Goal: Navigation & Orientation: Find specific page/section

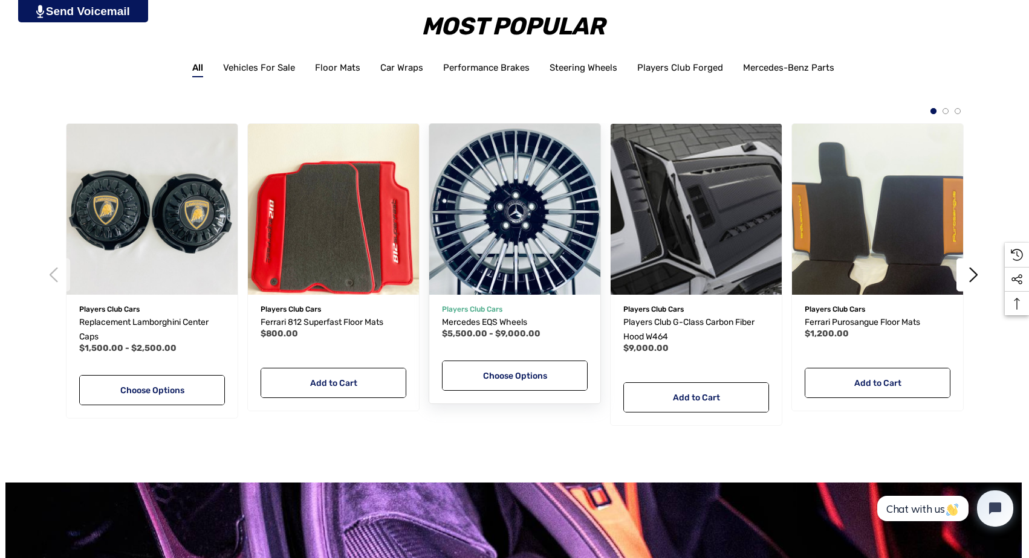
scroll to position [1938, 1]
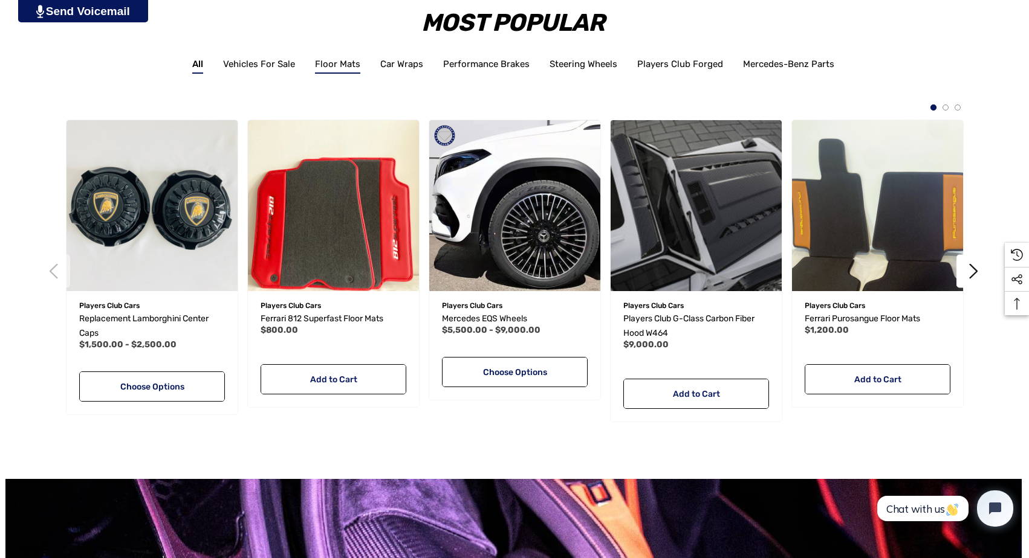
click at [352, 59] on link "Floor Mats" at bounding box center [337, 67] width 45 height 17
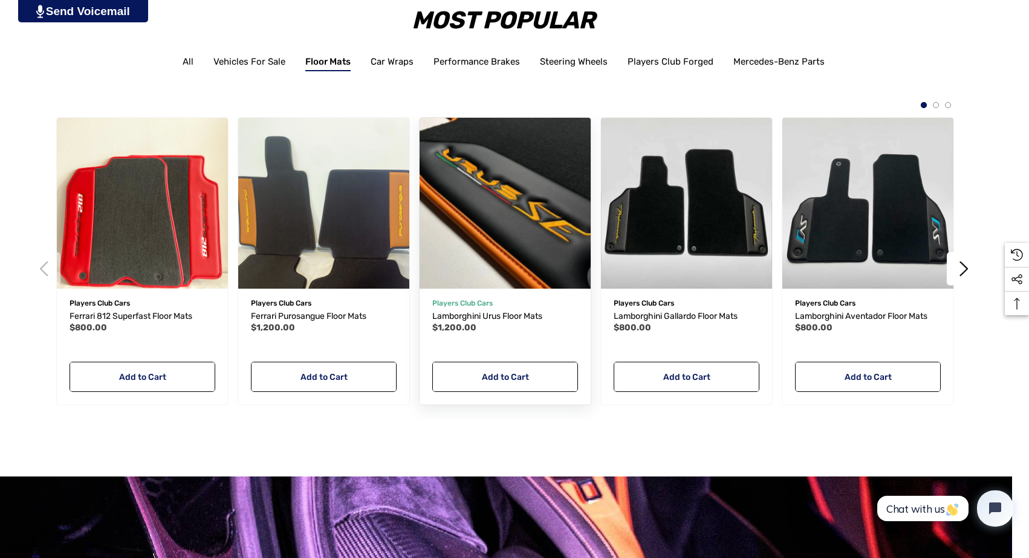
scroll to position [1961, 11]
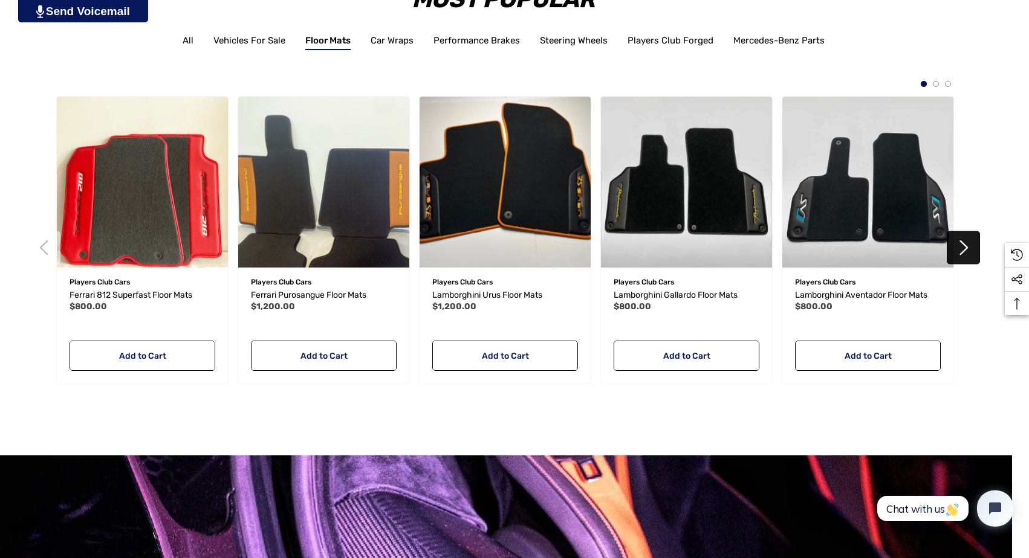
click at [967, 254] on button "Next" at bounding box center [962, 247] width 33 height 33
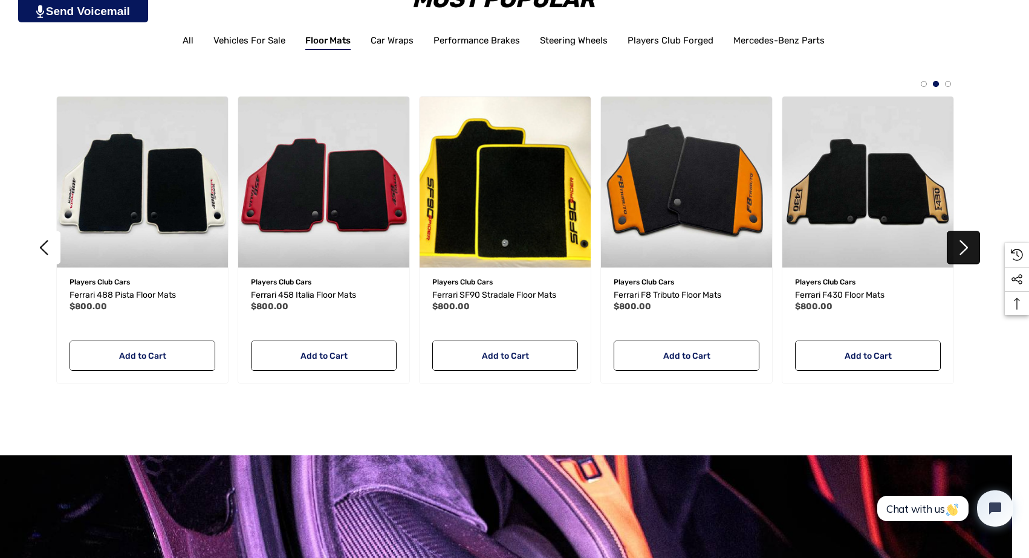
click at [967, 254] on button "Next" at bounding box center [962, 247] width 33 height 33
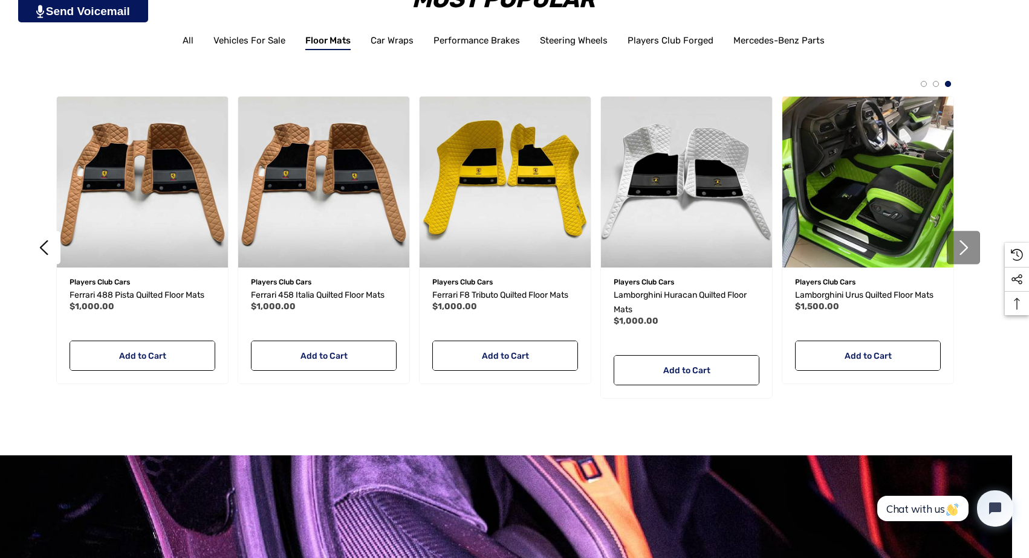
click at [967, 254] on button "Next" at bounding box center [962, 247] width 33 height 33
click at [962, 246] on button "Next" at bounding box center [962, 247] width 33 height 33
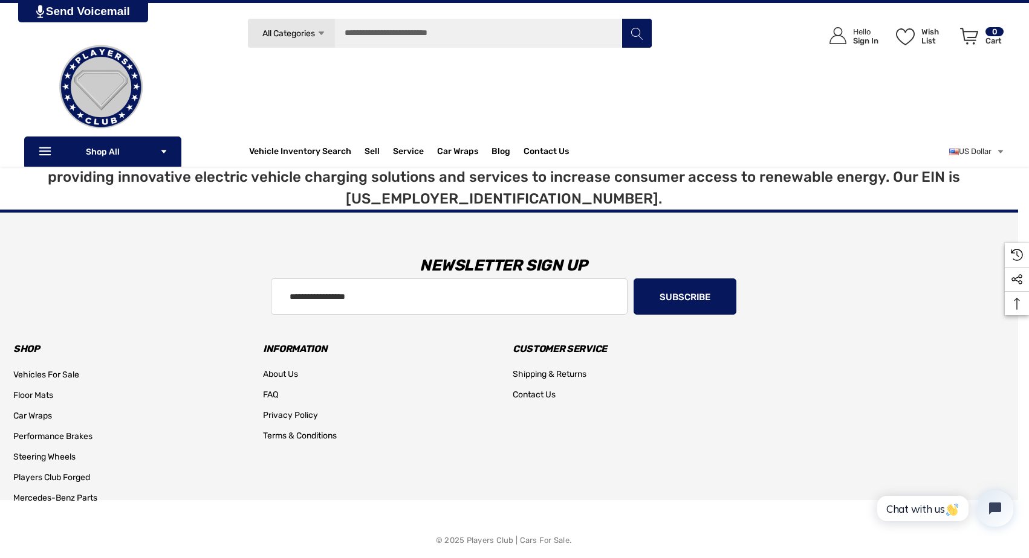
scroll to position [6713, 11]
click at [19, 391] on span "Floor Mats" at bounding box center [33, 396] width 40 height 10
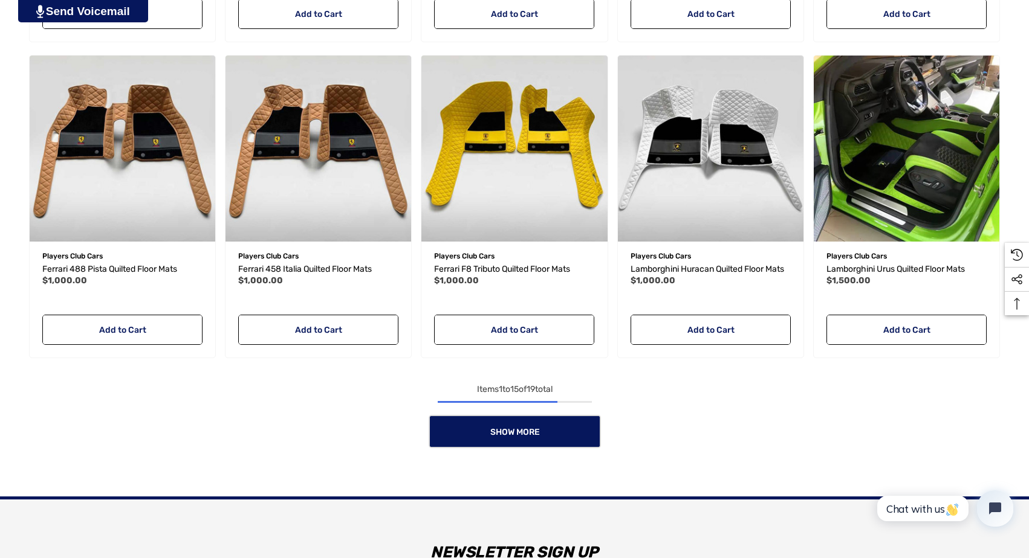
scroll to position [971, 0]
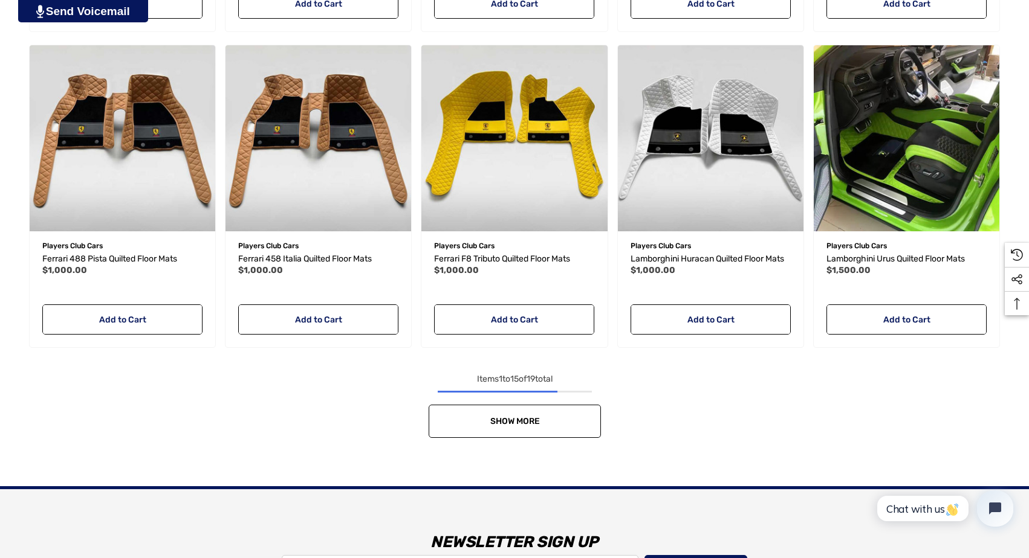
click at [466, 415] on link "Show More" at bounding box center [514, 421] width 172 height 33
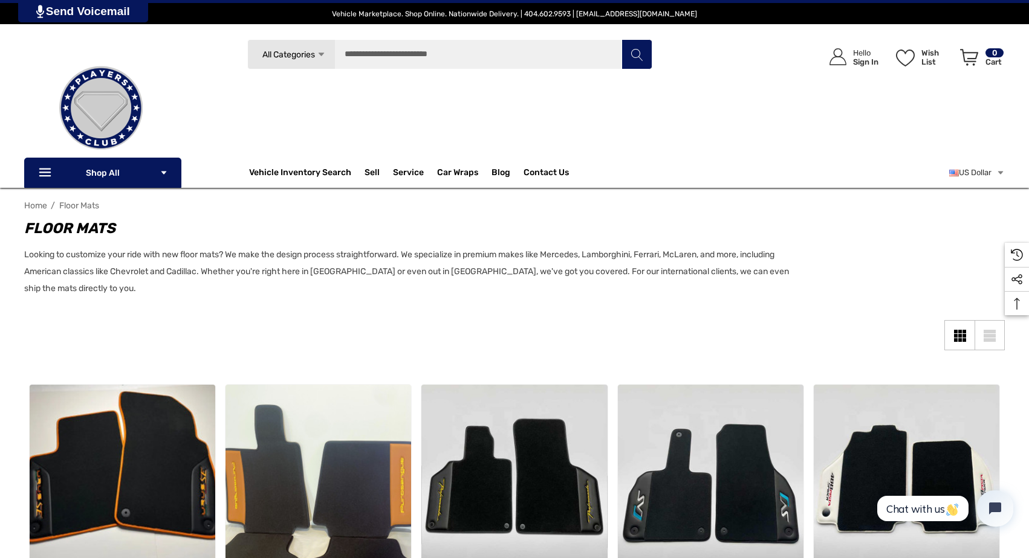
scroll to position [0, 0]
click at [368, 173] on span "Sell" at bounding box center [371, 173] width 15 height 13
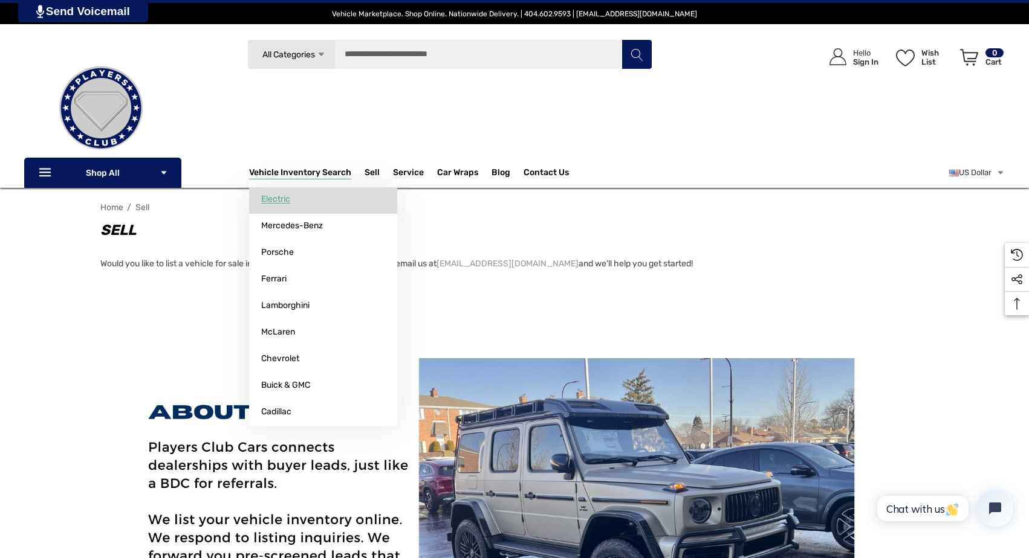
click at [313, 209] on link "Electric" at bounding box center [323, 199] width 148 height 24
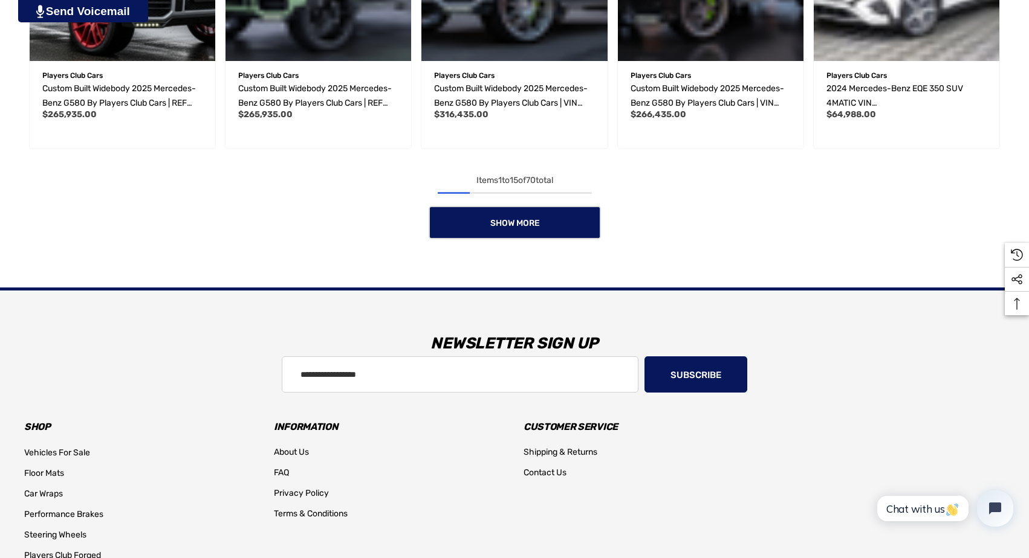
scroll to position [1108, 0]
